Goal: Task Accomplishment & Management: Use online tool/utility

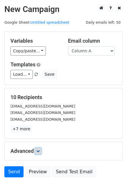
click at [40, 150] on icon at bounding box center [37, 150] width 3 height 3
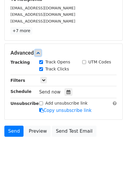
scroll to position [104, 0]
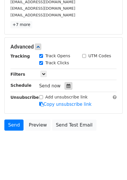
click at [69, 83] on div at bounding box center [69, 86] width 8 height 8
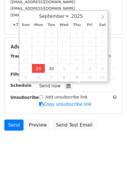
type input "2025-09-29 15:48"
type input "03"
type input "48"
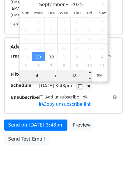
type input "4"
type input "2025-09-29 16:48"
type input "04"
click at [85, 76] on input "48" at bounding box center [75, 76] width 36 height 12
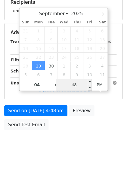
scroll to position [95, 0]
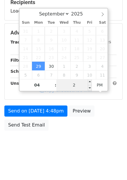
type input "22"
type input "2025-09-29 16:22"
click at [83, 151] on body "New Campaign Daily emails left: 50 Google Sheet: Untitled spreadsheet Variables…" at bounding box center [63, 33] width 127 height 247
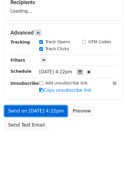
click at [48, 109] on link "Send on Sep 29 at 4:22pm" at bounding box center [35, 110] width 63 height 11
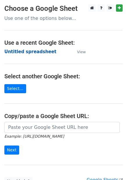
click at [42, 52] on strong "Untitled spreadsheet" at bounding box center [30, 51] width 52 height 5
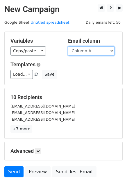
drag, startPoint x: 106, startPoint y: 49, endPoint x: 105, endPoint y: 54, distance: 4.7
click at [106, 49] on select "Column A Column B Column C Column D Column E Column F" at bounding box center [91, 50] width 47 height 9
select select "Column B"
click at [68, 46] on select "Column A Column B Column C Column D Column E Column F" at bounding box center [91, 50] width 47 height 9
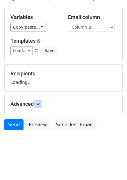
click at [40, 102] on icon at bounding box center [37, 103] width 3 height 3
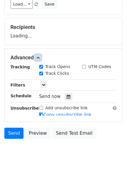
scroll to position [71, 0]
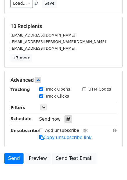
click at [69, 117] on div at bounding box center [69, 119] width 8 height 8
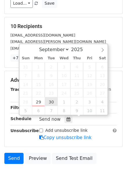
type input "2025-09-30 12:00"
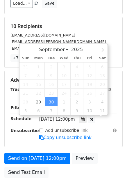
scroll to position [0, 0]
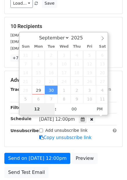
type input "5"
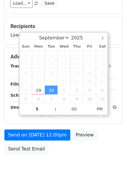
type input "2025-09-30 17:00"
click at [115, 144] on div "Send on Sep 30 at 12:00pm Preview Send Test Email" at bounding box center [63, 143] width 127 height 28
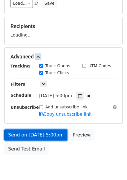
click at [49, 135] on link "Send on Sep 30 at 5:00pm" at bounding box center [35, 134] width 63 height 11
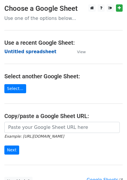
click at [29, 53] on strong "Untitled spreadsheet" at bounding box center [30, 51] width 52 height 5
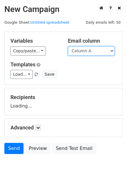
drag, startPoint x: 0, startPoint y: 0, endPoint x: 94, endPoint y: 52, distance: 107.4
click at [94, 52] on select "Column A Column B Column C Column D Column E Column F" at bounding box center [91, 50] width 47 height 9
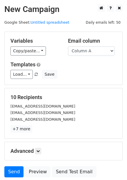
click at [92, 80] on div "Variables Copy/paste... {{Column A}} {{Column B}} {{Column C}} {{Column D}} {{C…" at bounding box center [64, 58] width 118 height 53
click at [101, 48] on select "Column A Column B Column C Column D Column E Column F" at bounding box center [91, 50] width 47 height 9
select select "Column C"
click at [68, 46] on select "Column A Column B Column C Column D Column E Column F" at bounding box center [91, 50] width 47 height 9
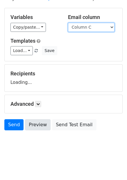
scroll to position [24, 0]
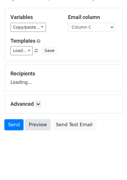
click at [40, 122] on link "Preview" at bounding box center [38, 124] width 26 height 11
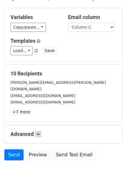
click at [42, 108] on p "+7 more" at bounding box center [63, 111] width 106 height 7
click at [38, 132] on icon at bounding box center [37, 133] width 3 height 3
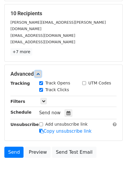
scroll to position [104, 0]
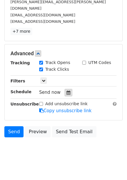
click at [67, 90] on icon at bounding box center [69, 92] width 4 height 4
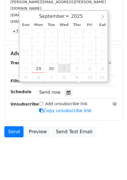
type input "2025-10-01 12:00"
select select "9"
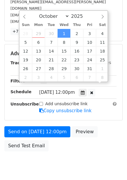
scroll to position [0, 0]
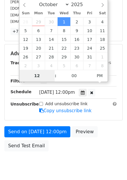
type input "6"
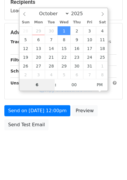
scroll to position [95, 0]
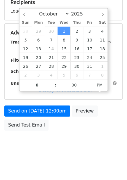
type input "2025-10-01 18:00"
click at [96, 142] on body "New Campaign Daily emails left: 50 Google Sheet: Untitled spreadsheet Variables…" at bounding box center [63, 33] width 127 height 247
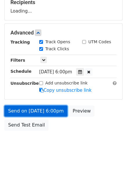
click at [57, 110] on link "Send on Oct 1 at 6:00pm" at bounding box center [35, 110] width 63 height 11
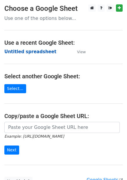
click at [28, 54] on strong "Untitled spreadsheet" at bounding box center [30, 51] width 52 height 5
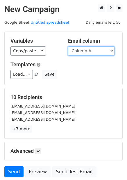
drag, startPoint x: 88, startPoint y: 51, endPoint x: 87, endPoint y: 55, distance: 3.8
click at [88, 51] on select "Column A Column B Column C Column D Column E Column F" at bounding box center [91, 50] width 47 height 9
select select "Column D"
click at [68, 46] on select "Column A Column B Column C Column D Column E Column F" at bounding box center [91, 50] width 47 height 9
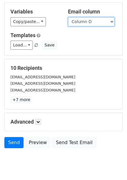
scroll to position [24, 0]
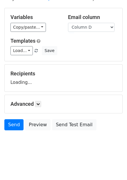
click at [41, 108] on div "Advanced Tracking Track Opens UTM Codes Track Clicks Filters Only include sprea…" at bounding box center [64, 104] width 118 height 18
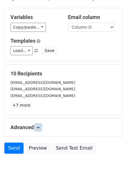
click at [38, 128] on icon at bounding box center [37, 126] width 3 height 3
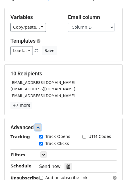
scroll to position [53, 0]
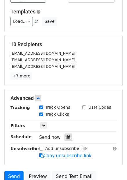
click at [67, 138] on icon at bounding box center [69, 137] width 4 height 4
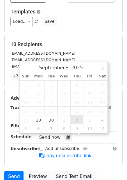
type input "2025-10-02 12:00"
select select "9"
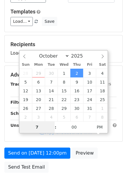
type input "7"
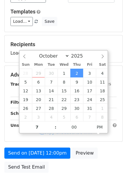
type input "2025-10-02 19:00"
type input "07"
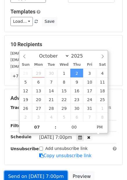
click at [42, 172] on link "Send on Oct 2 at 7:00pm" at bounding box center [35, 176] width 63 height 11
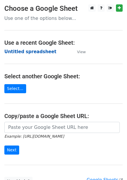
click at [31, 50] on strong "Untitled spreadsheet" at bounding box center [30, 51] width 52 height 5
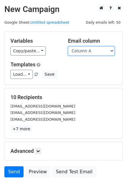
drag, startPoint x: 101, startPoint y: 49, endPoint x: 100, endPoint y: 53, distance: 4.2
click at [101, 49] on select "Column A Column B Column C Column D Column E Column F" at bounding box center [91, 50] width 47 height 9
select select "Column E"
click at [68, 46] on select "Column A Column B Column C Column D Column E Column F" at bounding box center [91, 50] width 47 height 9
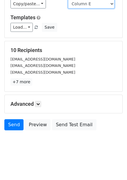
scroll to position [24, 0]
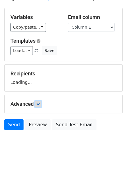
click at [41, 101] on link at bounding box center [38, 104] width 6 height 6
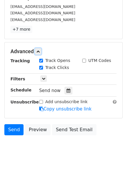
scroll to position [102, 0]
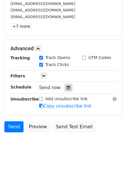
click at [70, 89] on div at bounding box center [69, 88] width 8 height 8
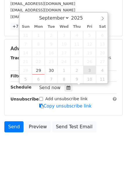
type input "2025-10-03 12:00"
select select "9"
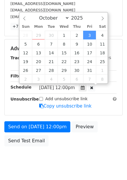
scroll to position [0, 0]
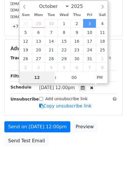
type input "8"
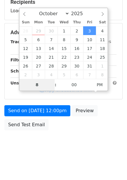
scroll to position [95, 0]
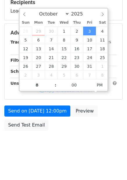
type input "2025-10-03 20:00"
click at [106, 117] on div "Send on Oct 3 at 12:00pm Preview Send Test Email" at bounding box center [63, 119] width 127 height 28
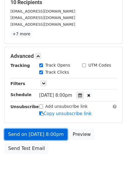
click at [59, 131] on link "Send on Oct 3 at 8:00pm" at bounding box center [35, 134] width 63 height 11
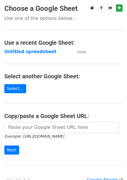
click at [37, 54] on strong "Untitled spreadsheet" at bounding box center [30, 51] width 52 height 5
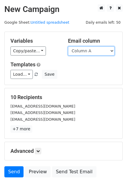
click at [93, 53] on select "Column A Column B Column C Column D Column E Column F" at bounding box center [91, 50] width 47 height 9
select select "Column F"
click at [68, 46] on select "Column A Column B Column C Column D Column E Column F" at bounding box center [91, 50] width 47 height 9
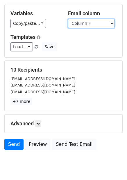
scroll to position [24, 0]
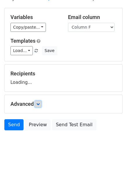
click at [41, 101] on link at bounding box center [38, 104] width 6 height 6
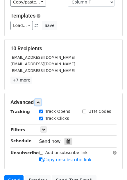
scroll to position [76, 0]
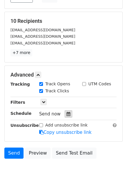
click at [67, 113] on icon at bounding box center [69, 114] width 4 height 4
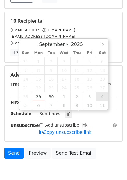
type input "[DATE] 12:00"
select select "9"
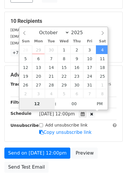
type input "9"
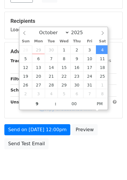
type input "[DATE] 21:00"
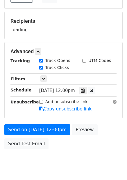
click at [116, 138] on div "Send on [DATE] 12:00pm Preview Send Test Email" at bounding box center [63, 138] width 127 height 28
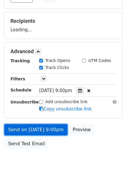
click at [47, 133] on link "Send on [DATE] 9:00pm" at bounding box center [35, 129] width 63 height 11
